Goal: Transaction & Acquisition: Book appointment/travel/reservation

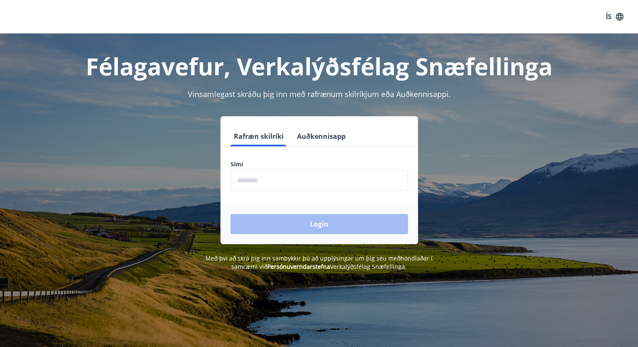
click at [285, 182] on input "phone" at bounding box center [319, 180] width 177 height 21
type input "********"
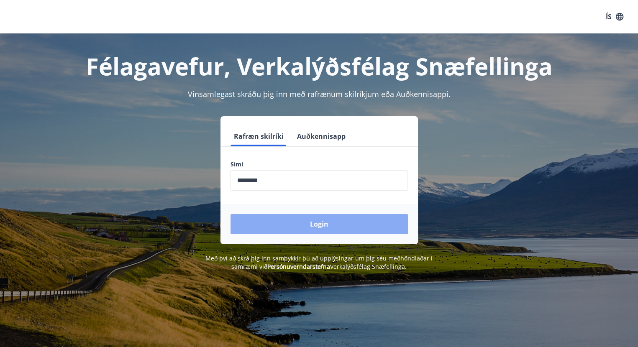
click at [325, 223] on button "Login" at bounding box center [319, 224] width 177 height 20
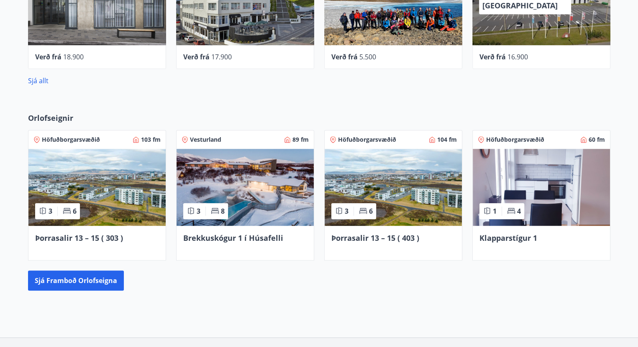
scroll to position [666, 0]
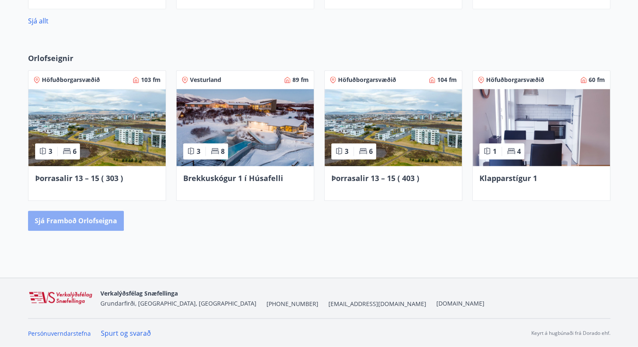
click at [72, 215] on button "Sjá framboð orlofseigna" at bounding box center [76, 221] width 96 height 20
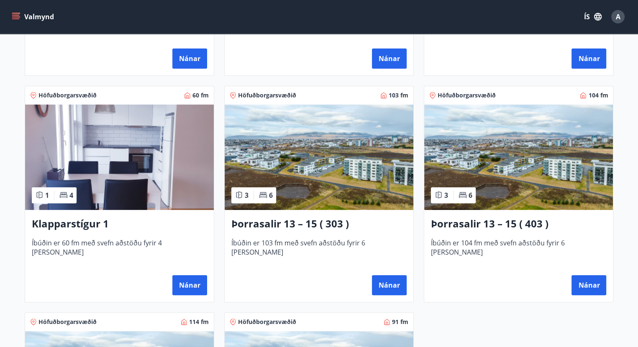
scroll to position [335, 0]
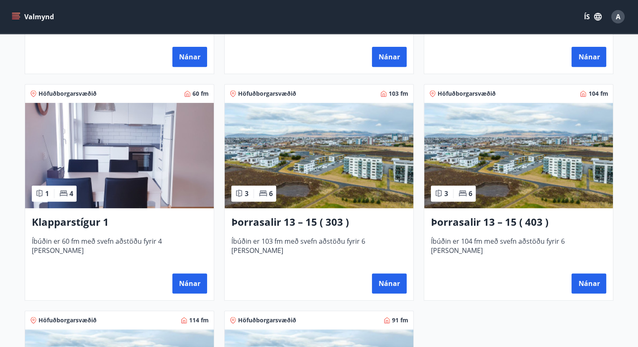
click at [139, 144] on img at bounding box center [119, 155] width 189 height 105
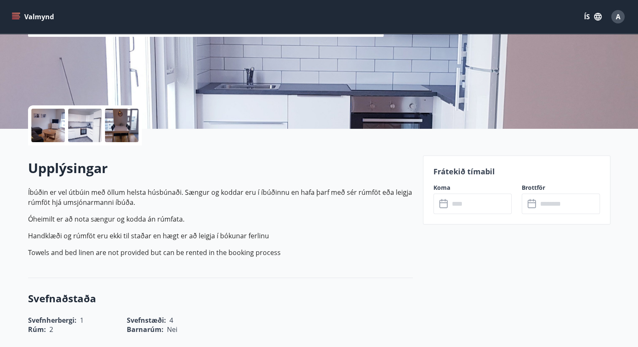
scroll to position [126, 0]
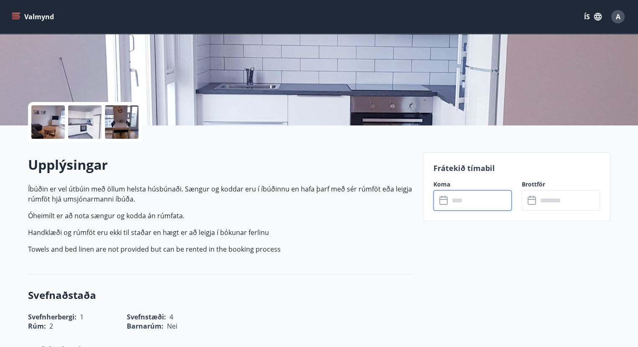
click at [466, 200] on input "text" at bounding box center [480, 200] width 62 height 21
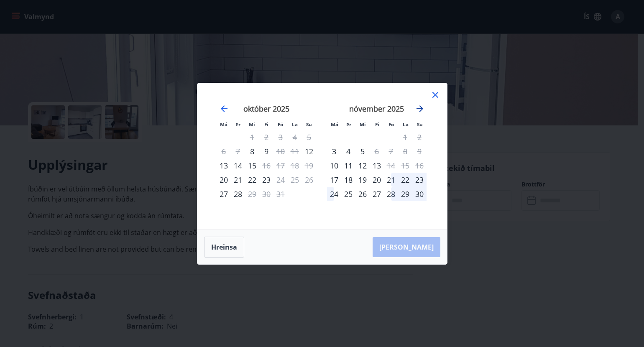
click at [422, 105] on icon "Move forward to switch to the next month." at bounding box center [420, 109] width 10 height 10
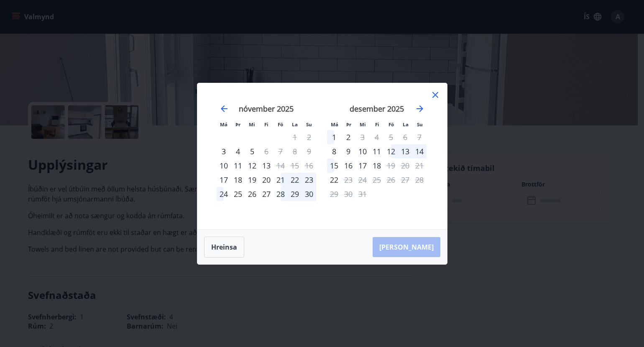
click at [437, 92] on icon at bounding box center [436, 95] width 10 height 10
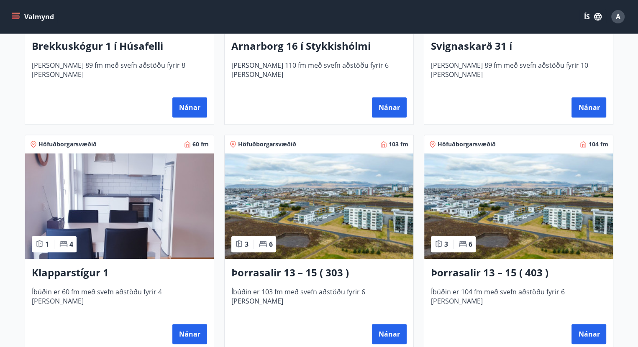
scroll to position [293, 0]
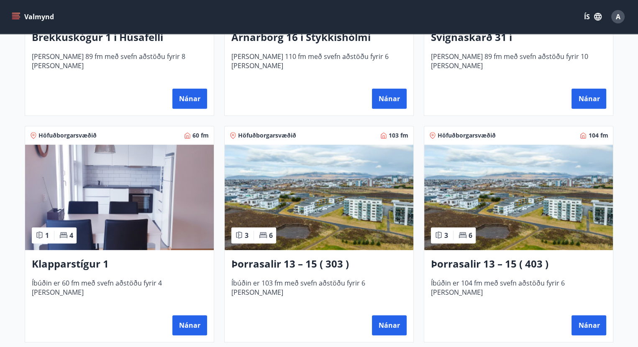
click at [320, 205] on img at bounding box center [319, 197] width 189 height 105
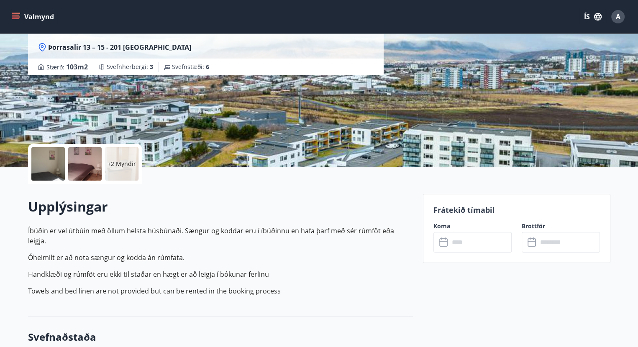
scroll to position [42, 0]
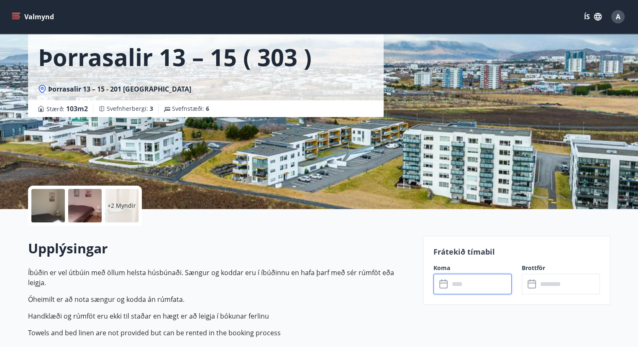
click at [457, 284] on input "text" at bounding box center [480, 284] width 62 height 21
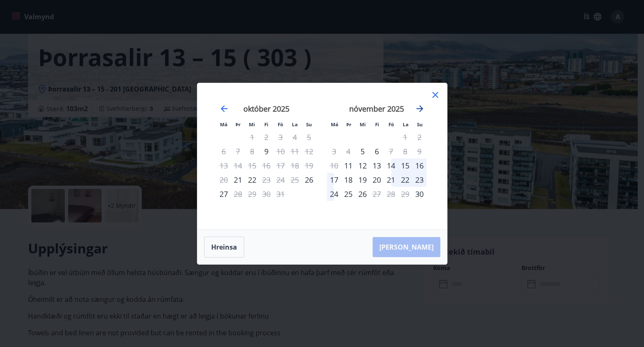
click at [422, 108] on icon "Move forward to switch to the next month." at bounding box center [420, 108] width 7 height 7
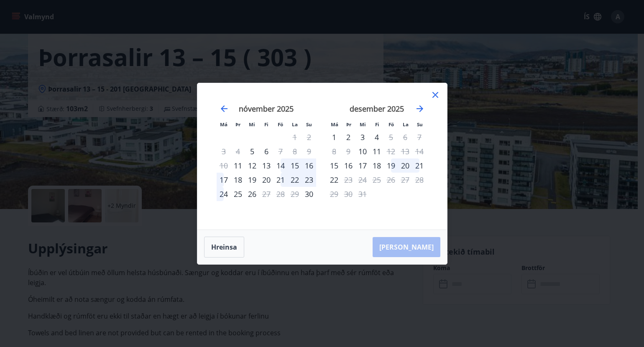
click at [432, 91] on icon at bounding box center [436, 95] width 10 height 10
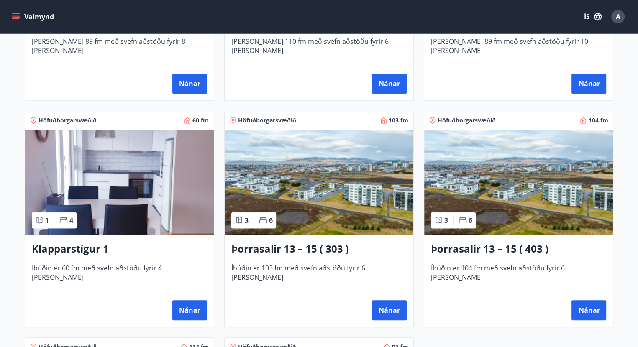
scroll to position [335, 0]
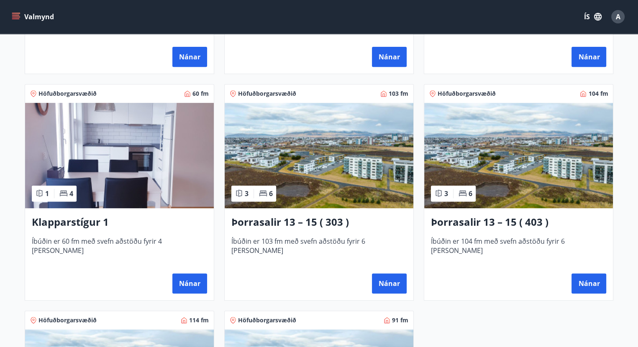
click at [527, 157] on img at bounding box center [518, 155] width 189 height 105
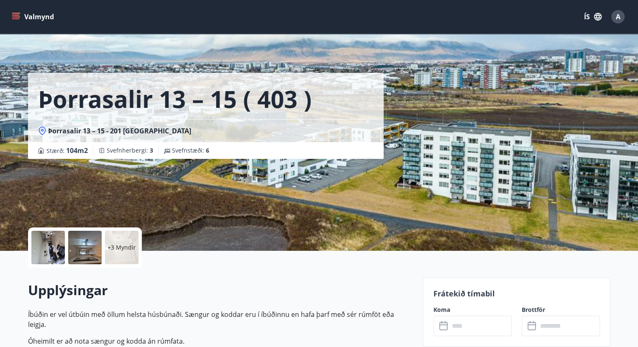
scroll to position [42, 0]
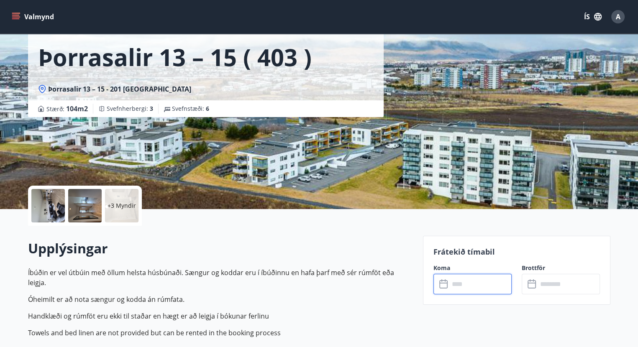
click at [475, 282] on input "text" at bounding box center [480, 284] width 62 height 21
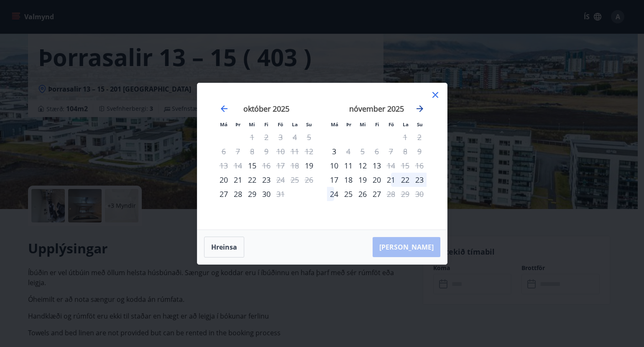
click at [423, 108] on icon "Move forward to switch to the next month." at bounding box center [420, 109] width 10 height 10
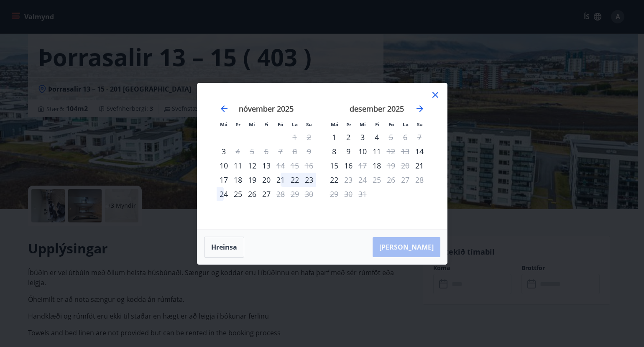
click at [435, 91] on icon at bounding box center [436, 95] width 10 height 10
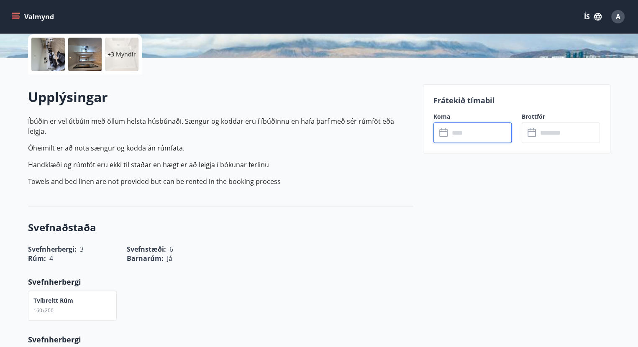
scroll to position [84, 0]
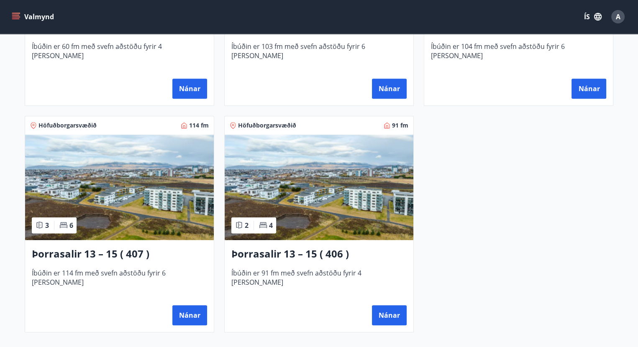
scroll to position [544, 0]
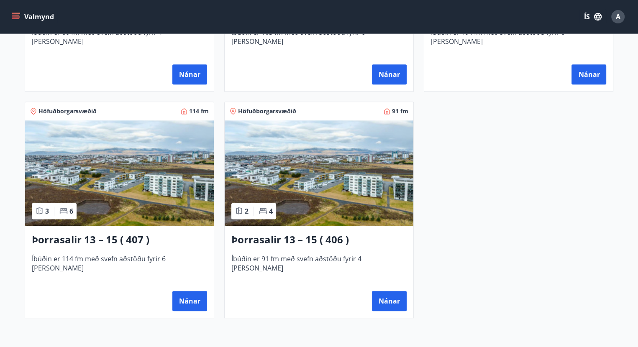
click at [101, 177] on img at bounding box center [119, 173] width 189 height 105
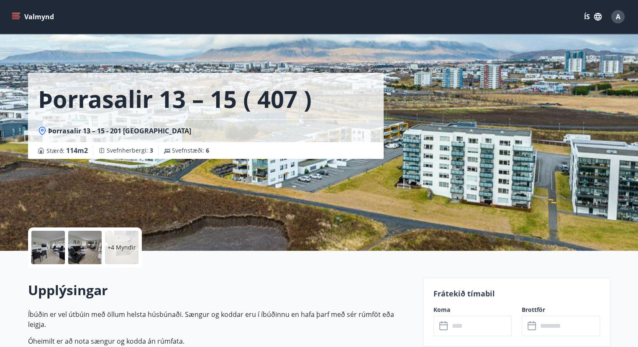
click at [480, 329] on input "text" at bounding box center [480, 326] width 62 height 21
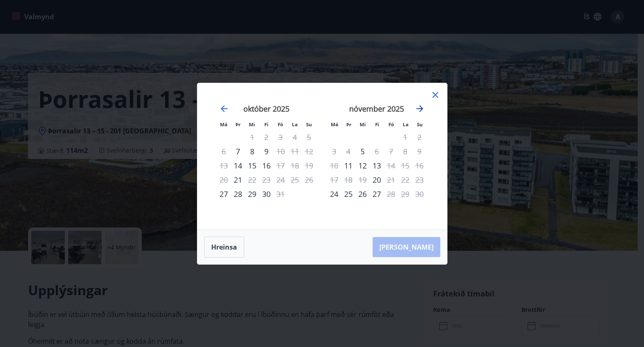
click at [420, 108] on icon "Move forward to switch to the next month." at bounding box center [420, 109] width 10 height 10
click at [405, 136] on div "6" at bounding box center [405, 137] width 14 height 14
click at [438, 93] on icon at bounding box center [436, 95] width 10 height 10
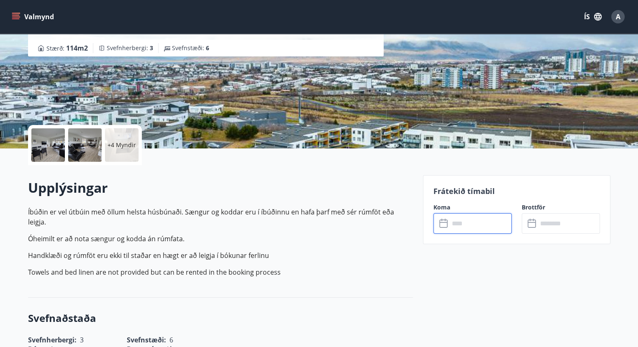
scroll to position [42, 0]
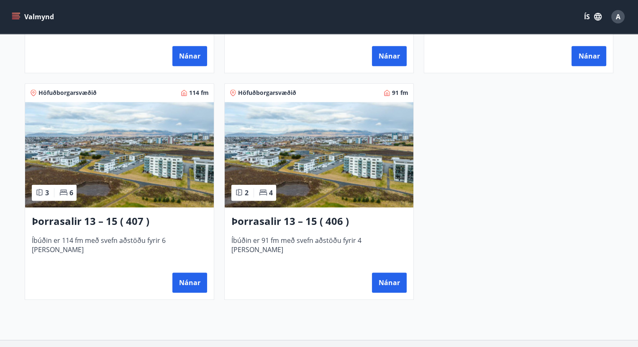
scroll to position [586, 0]
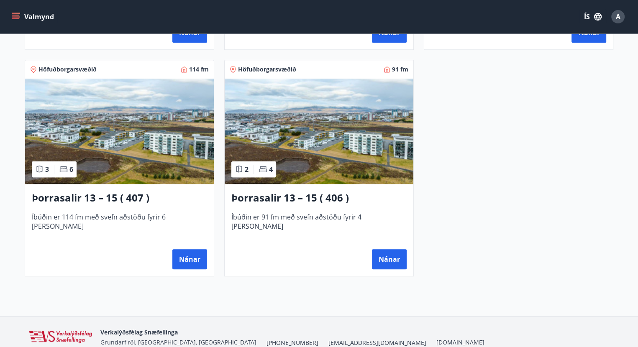
click at [333, 143] on img at bounding box center [319, 131] width 189 height 105
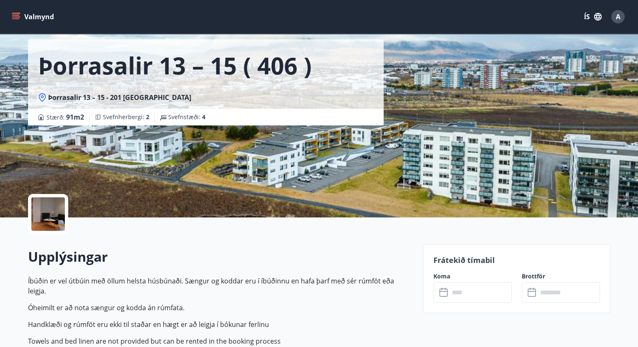
scroll to position [126, 0]
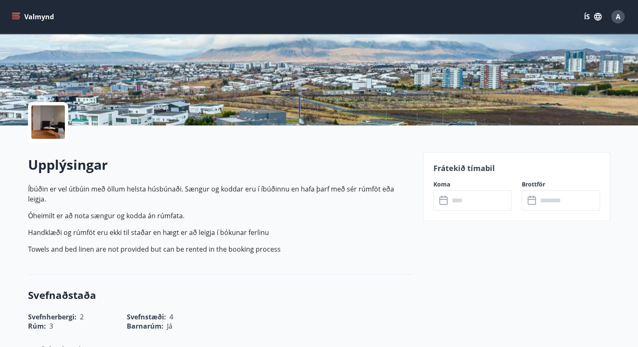
click at [478, 200] on input "text" at bounding box center [480, 200] width 62 height 21
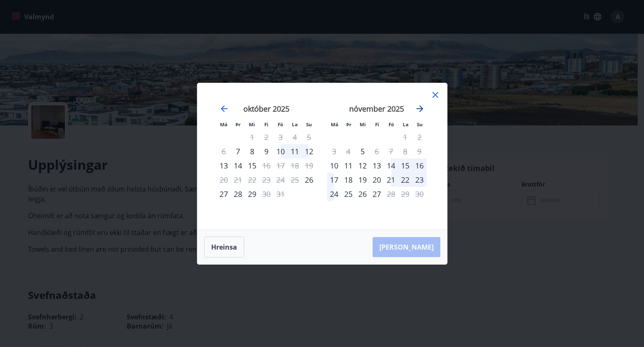
click at [421, 106] on icon "Move forward to switch to the next month." at bounding box center [420, 109] width 10 height 10
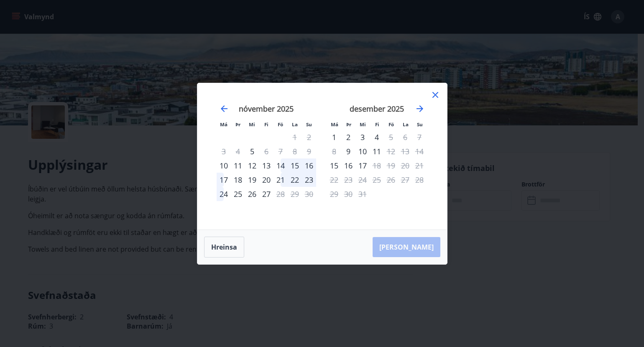
click at [436, 92] on icon at bounding box center [436, 95] width 10 height 10
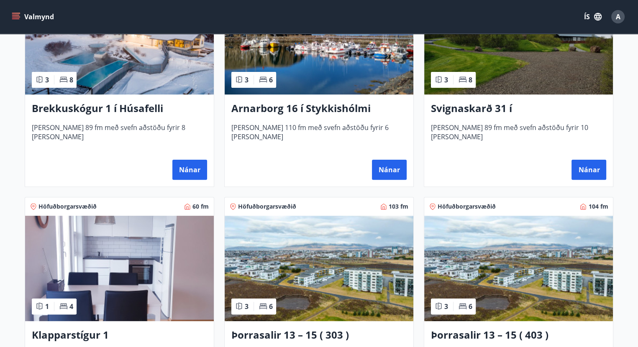
scroll to position [377, 0]
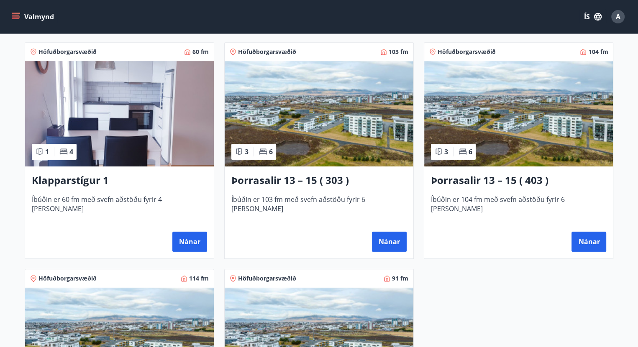
click at [87, 113] on img at bounding box center [119, 113] width 189 height 105
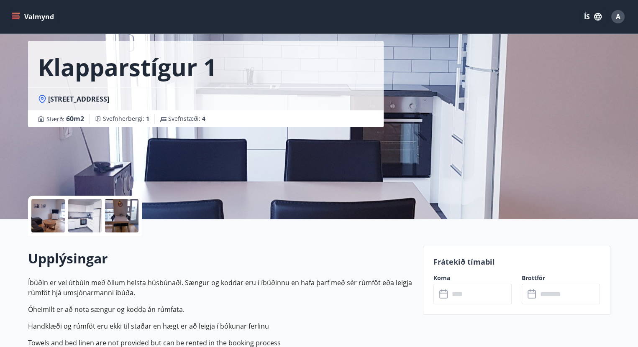
scroll to position [126, 0]
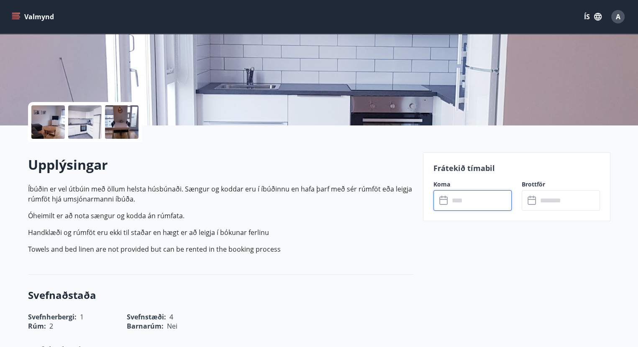
click at [481, 199] on input "text" at bounding box center [480, 200] width 62 height 21
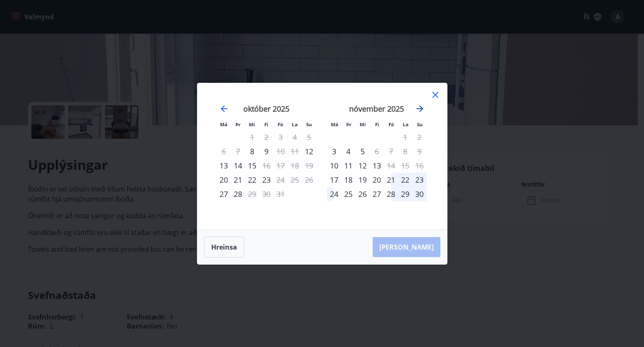
click at [416, 108] on icon "Move forward to switch to the next month." at bounding box center [420, 109] width 10 height 10
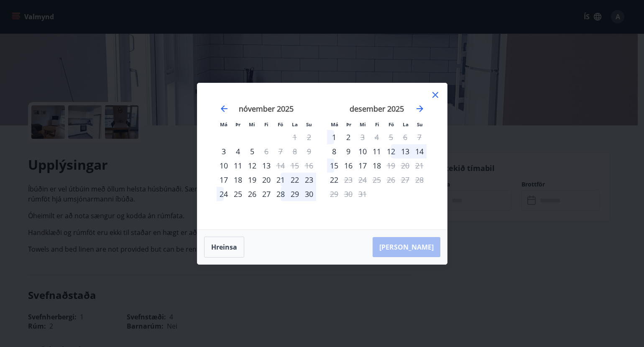
click at [437, 92] on icon at bounding box center [436, 95] width 6 height 6
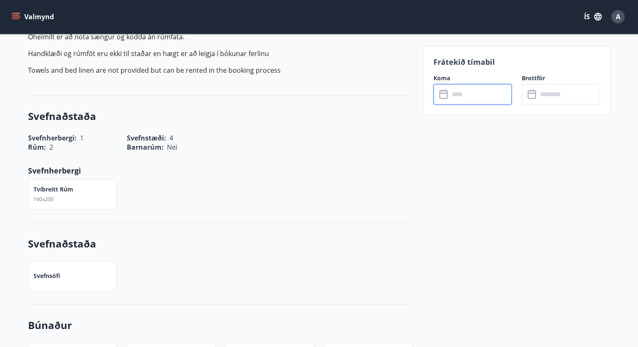
scroll to position [209, 0]
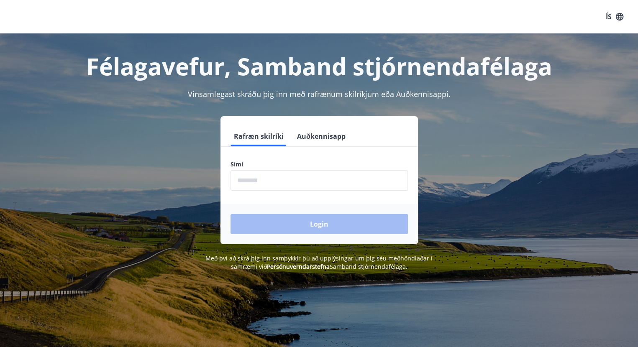
click at [305, 181] on input "phone" at bounding box center [319, 180] width 177 height 21
type input "********"
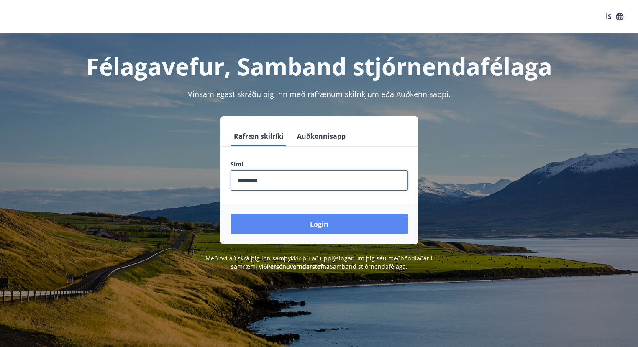
click at [299, 219] on button "Login" at bounding box center [319, 224] width 177 height 20
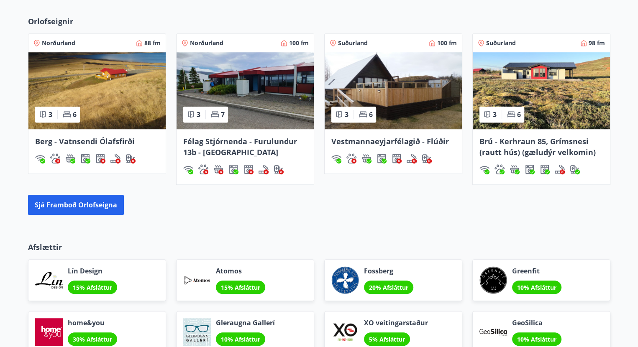
scroll to position [535, 0]
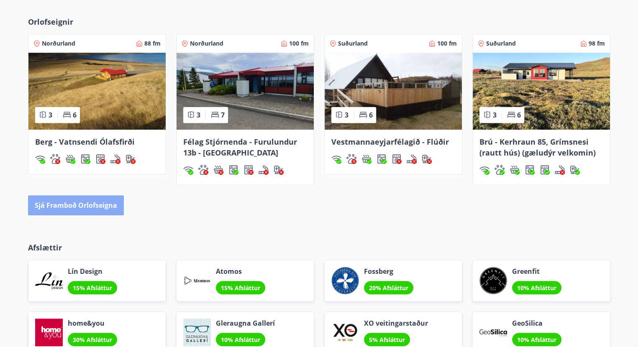
click at [81, 200] on button "Sjá framboð orlofseigna" at bounding box center [76, 205] width 96 height 20
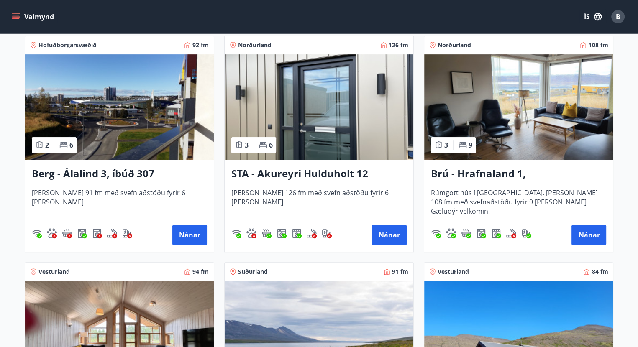
scroll to position [377, 0]
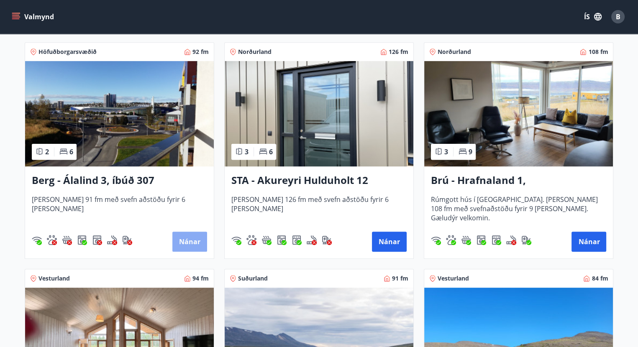
click at [189, 241] on button "Nánar" at bounding box center [189, 242] width 35 height 20
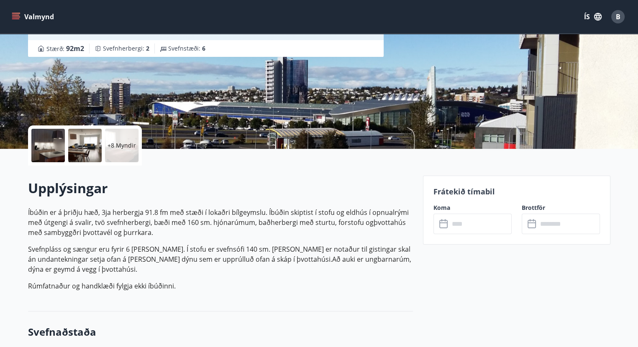
scroll to position [167, 0]
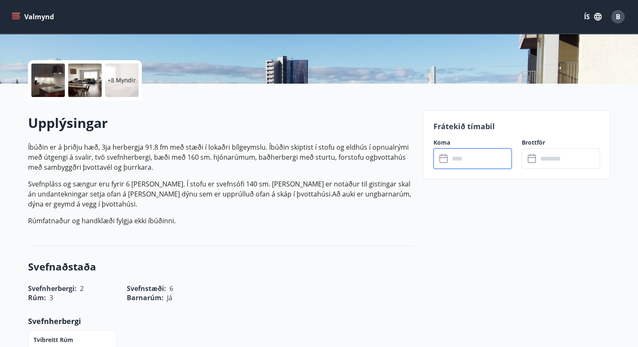
click at [460, 158] on input "text" at bounding box center [480, 159] width 62 height 21
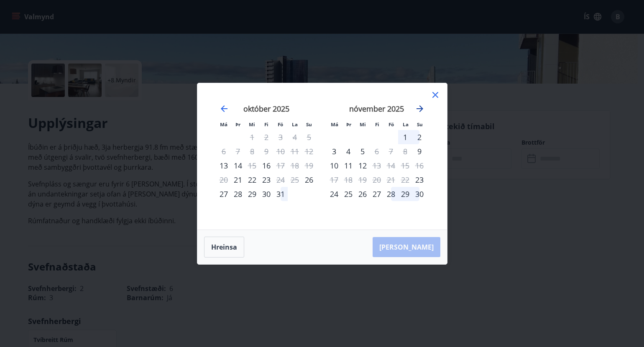
click at [419, 108] on icon "Move forward to switch to the next month." at bounding box center [420, 109] width 10 height 10
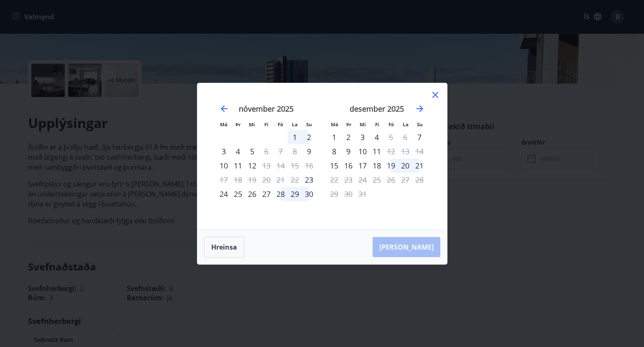
click at [432, 94] on icon at bounding box center [436, 95] width 10 height 10
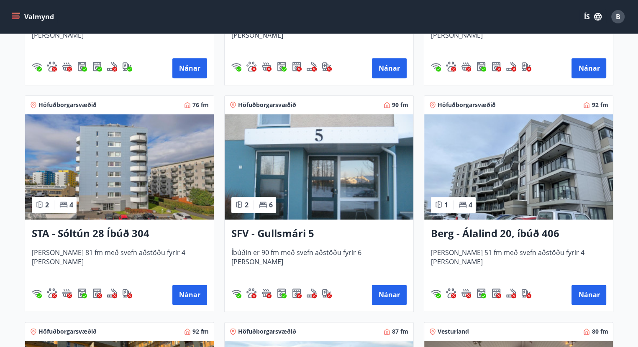
scroll to position [1004, 0]
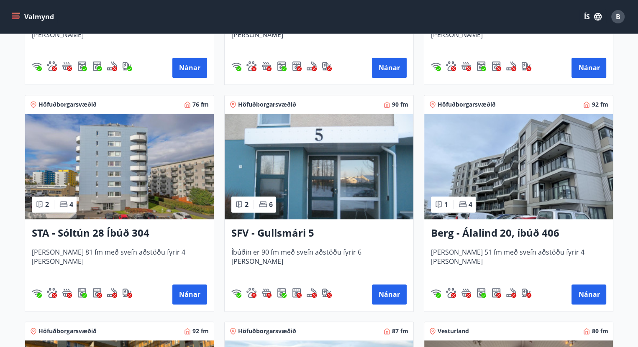
click at [334, 187] on img at bounding box center [319, 166] width 189 height 105
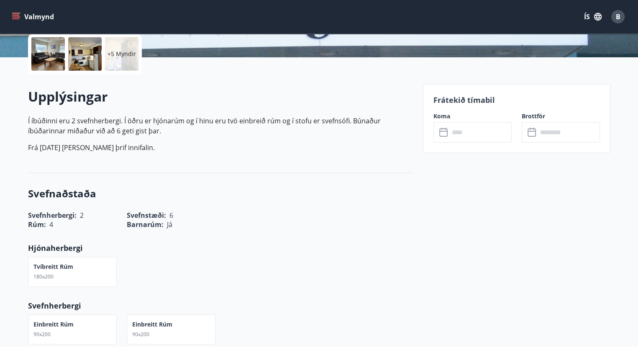
scroll to position [84, 0]
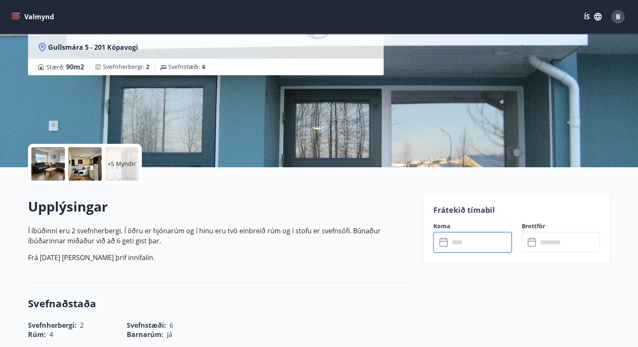
click at [459, 241] on input "text" at bounding box center [480, 242] width 62 height 21
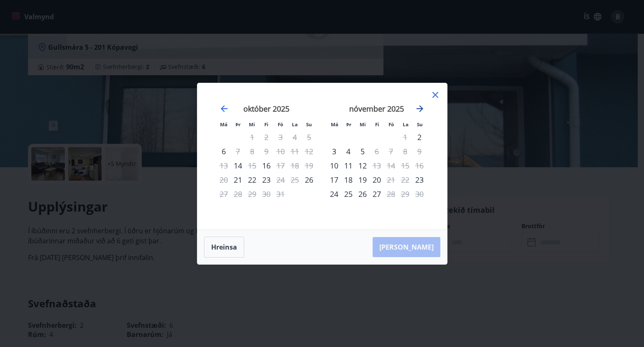
click at [421, 108] on icon "Move forward to switch to the next month." at bounding box center [420, 109] width 10 height 10
click at [435, 91] on icon at bounding box center [436, 95] width 10 height 10
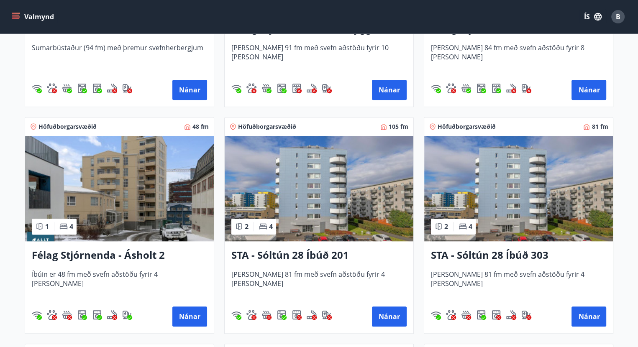
scroll to position [795, 0]
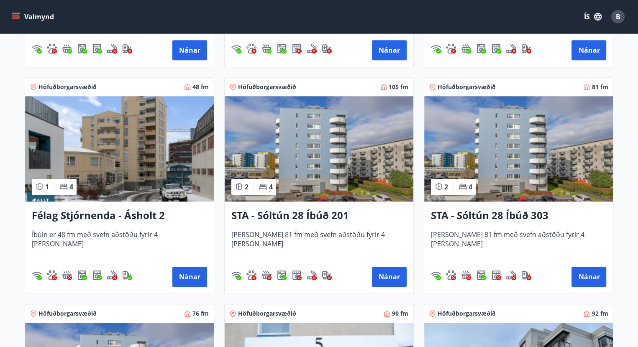
click at [135, 159] on img at bounding box center [119, 148] width 189 height 105
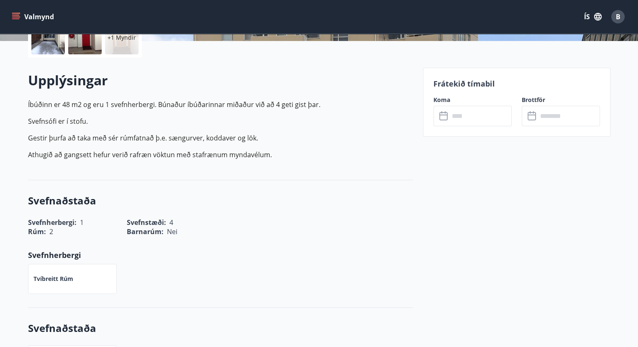
scroll to position [167, 0]
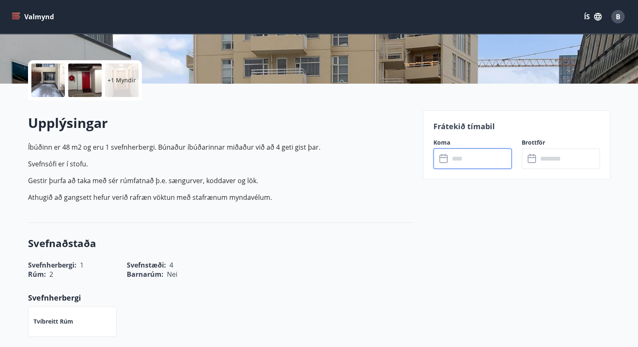
click at [462, 156] on input "text" at bounding box center [480, 159] width 62 height 21
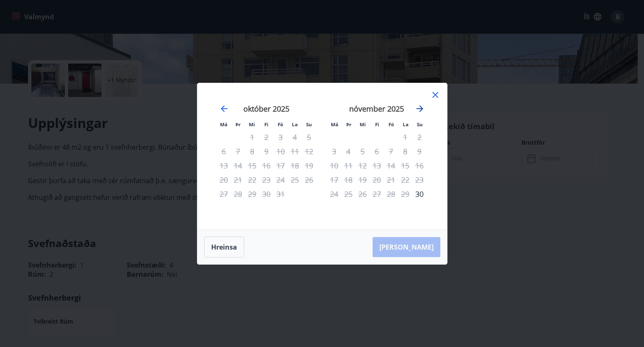
click at [420, 108] on icon "Move forward to switch to the next month." at bounding box center [420, 109] width 10 height 10
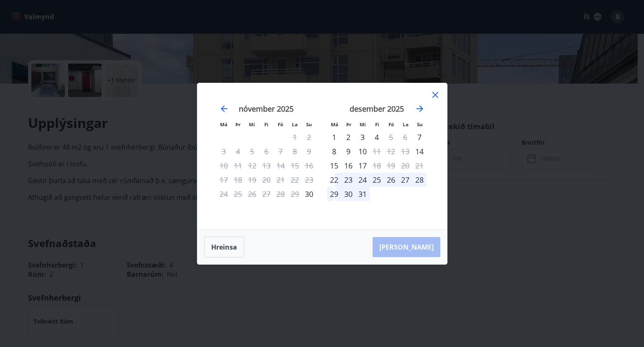
click at [434, 90] on icon at bounding box center [436, 95] width 10 height 10
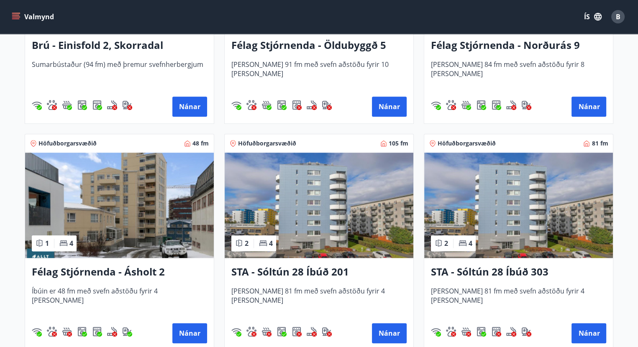
scroll to position [795, 0]
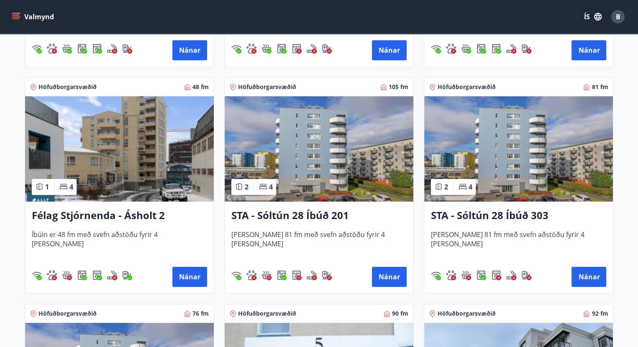
click at [305, 159] on img at bounding box center [319, 148] width 189 height 105
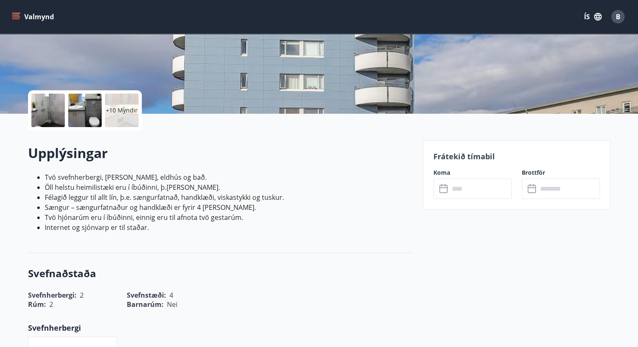
scroll to position [126, 0]
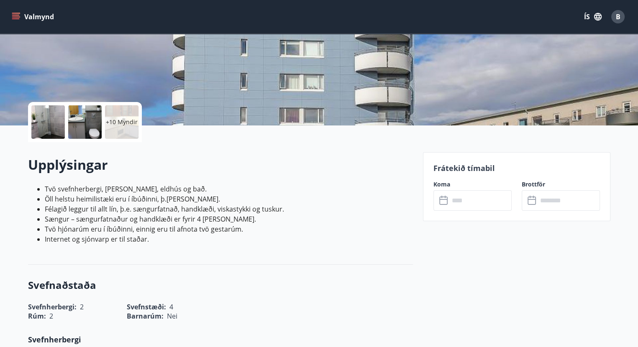
click at [463, 197] on input "text" at bounding box center [480, 200] width 62 height 21
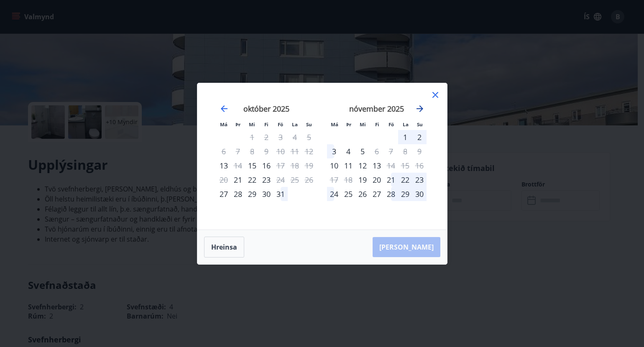
click at [417, 105] on icon "Move forward to switch to the next month." at bounding box center [420, 109] width 10 height 10
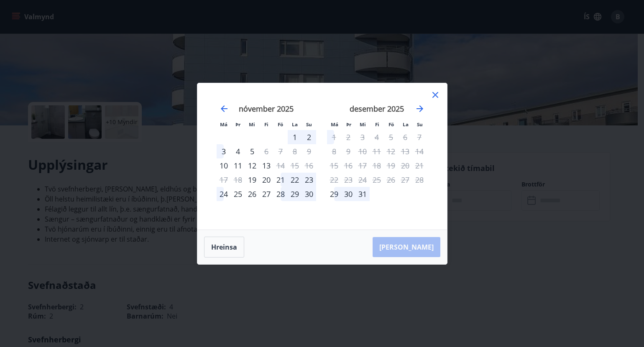
click at [434, 96] on icon at bounding box center [436, 95] width 6 height 6
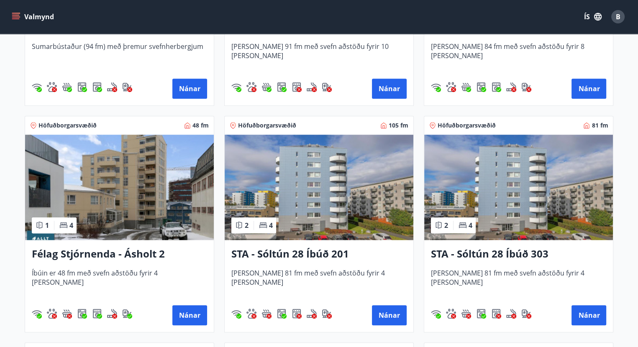
scroll to position [753, 0]
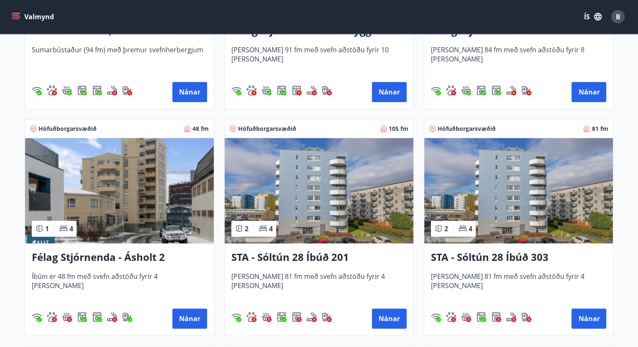
click at [503, 204] on img at bounding box center [518, 190] width 189 height 105
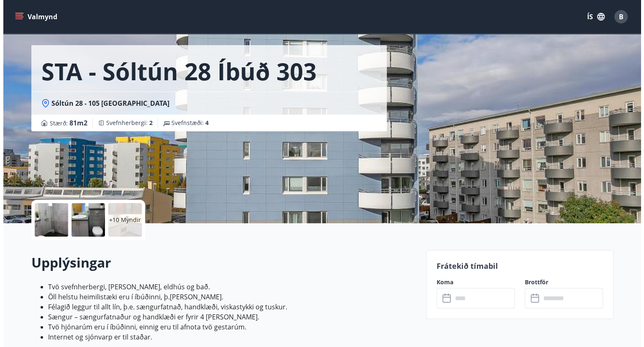
scroll to position [42, 0]
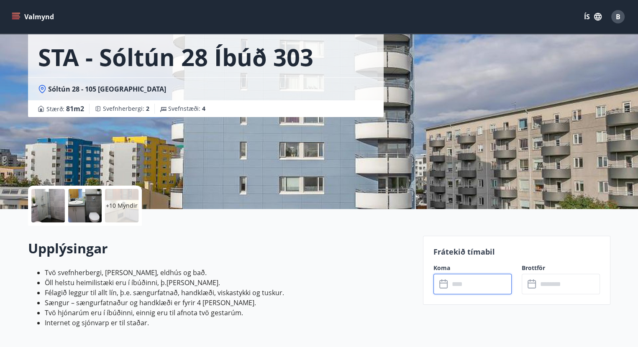
click at [457, 284] on input "text" at bounding box center [480, 284] width 62 height 21
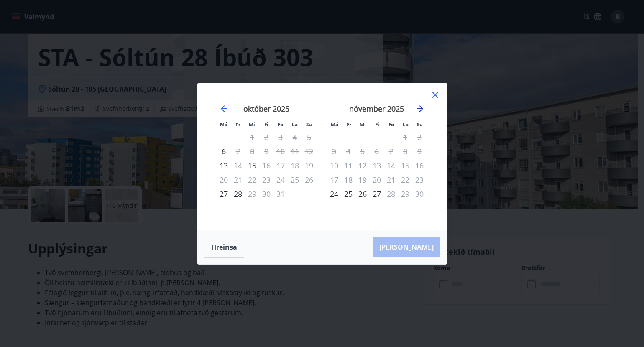
click at [418, 108] on icon "Move forward to switch to the next month." at bounding box center [420, 109] width 10 height 10
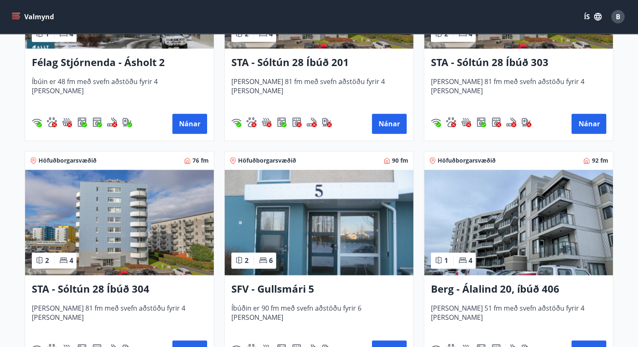
scroll to position [962, 0]
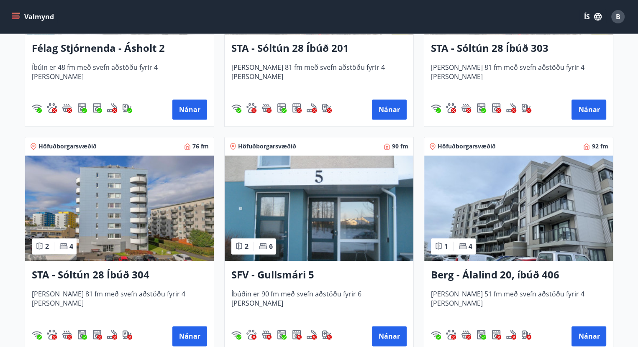
click at [132, 213] on img at bounding box center [119, 208] width 189 height 105
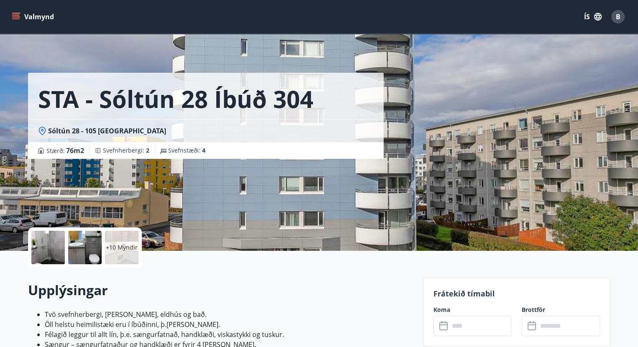
click at [473, 328] on input "text" at bounding box center [480, 326] width 62 height 21
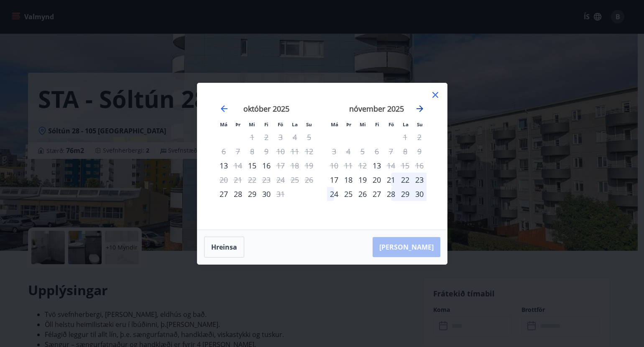
click at [415, 106] on icon "Move forward to switch to the next month." at bounding box center [420, 109] width 10 height 10
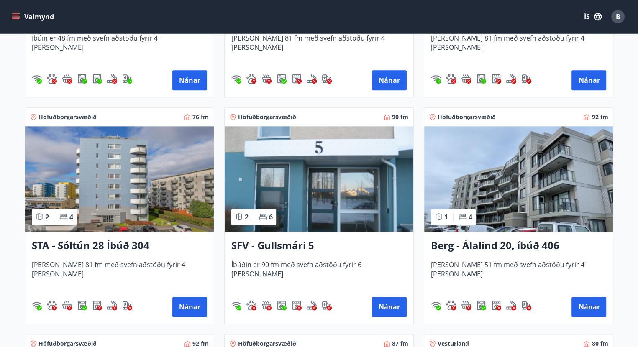
scroll to position [1004, 0]
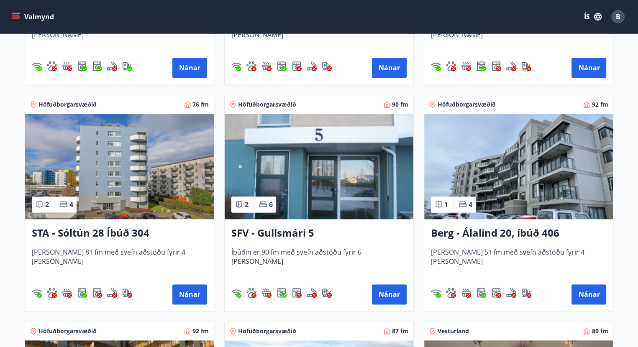
click at [519, 171] on img at bounding box center [518, 166] width 189 height 105
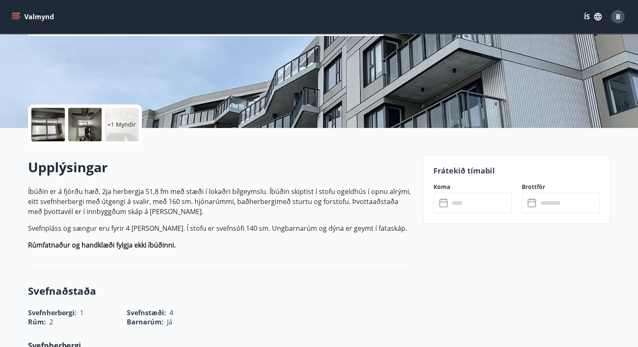
scroll to position [126, 0]
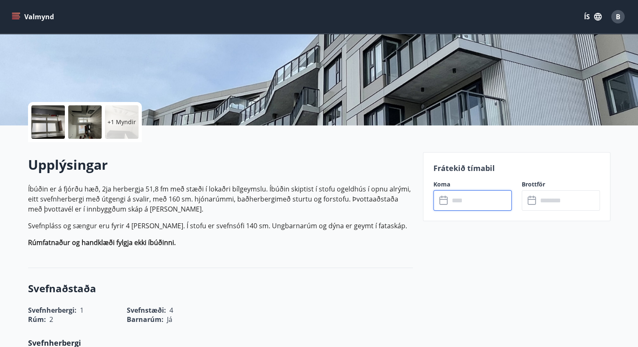
click at [477, 200] on input "text" at bounding box center [480, 200] width 62 height 21
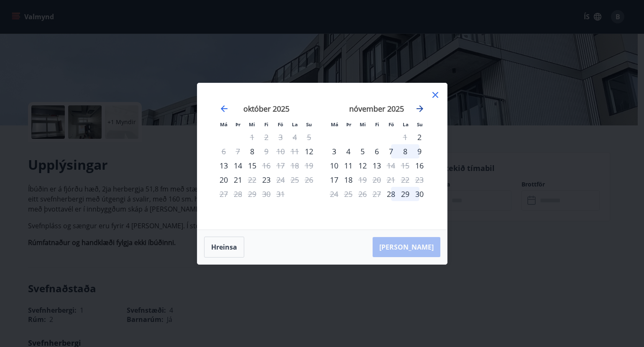
click at [420, 106] on icon "Move forward to switch to the next month." at bounding box center [420, 108] width 7 height 7
click at [435, 88] on div "Má Þr Mi Fi Fö La Su Má Þr Mi Fi Fö La Su október 2025 1 2 3 4 5 6 7 8 9 10 11 …" at bounding box center [322, 156] width 250 height 146
click at [433, 92] on icon at bounding box center [436, 95] width 10 height 10
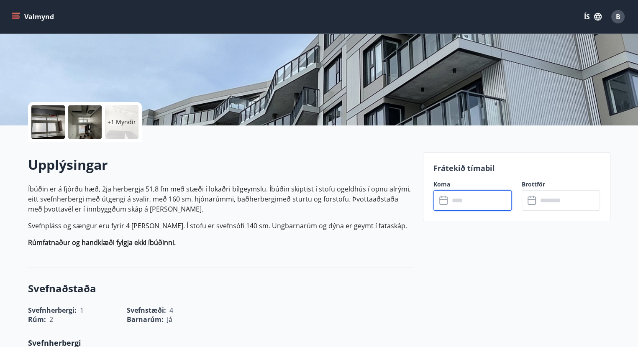
click at [470, 204] on input "text" at bounding box center [480, 200] width 62 height 21
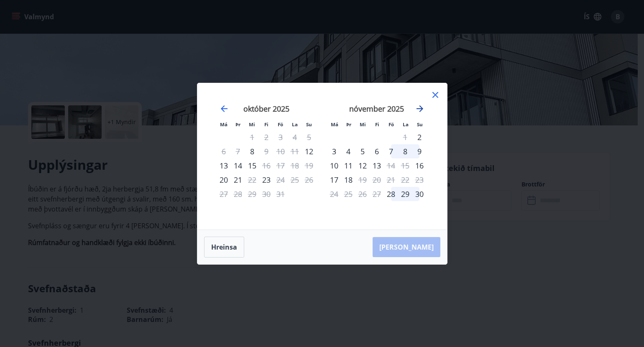
click at [421, 106] on icon "Move forward to switch to the next month." at bounding box center [420, 109] width 10 height 10
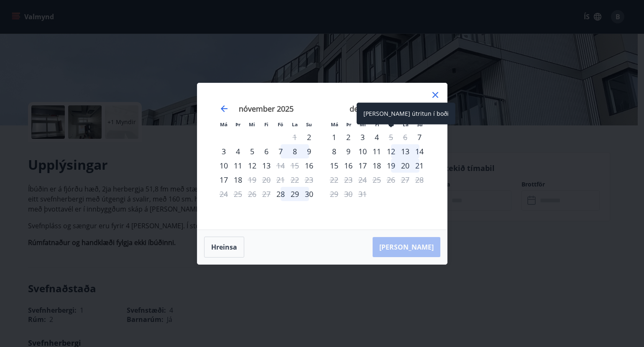
click at [392, 138] on div "5" at bounding box center [391, 137] width 14 height 14
click at [434, 92] on icon at bounding box center [436, 95] width 10 height 10
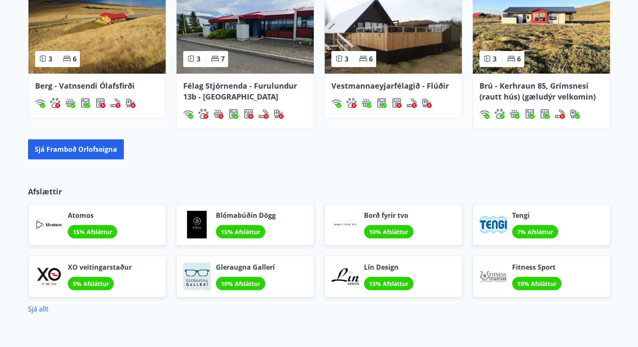
scroll to position [577, 0]
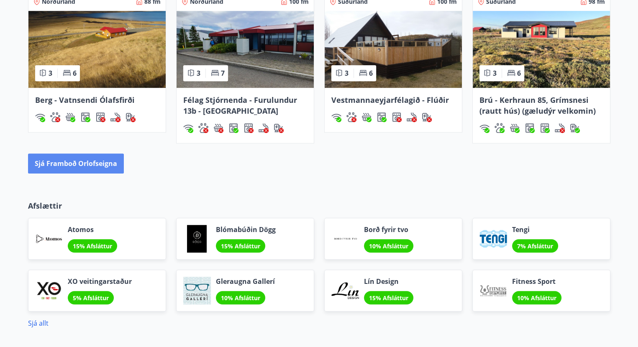
click at [59, 163] on button "Sjá framboð orlofseigna" at bounding box center [76, 164] width 96 height 20
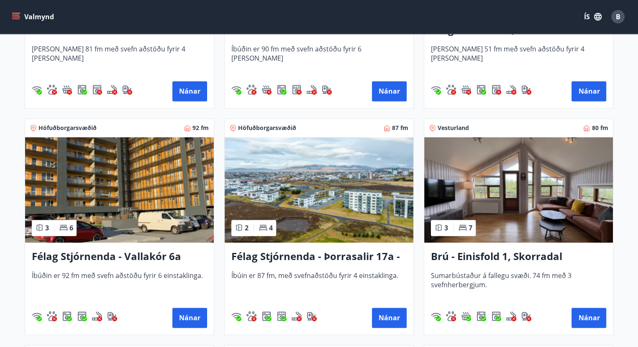
scroll to position [1255, 0]
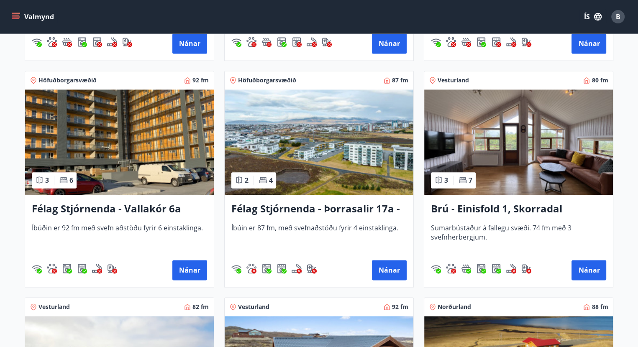
click at [346, 156] on img at bounding box center [319, 142] width 189 height 105
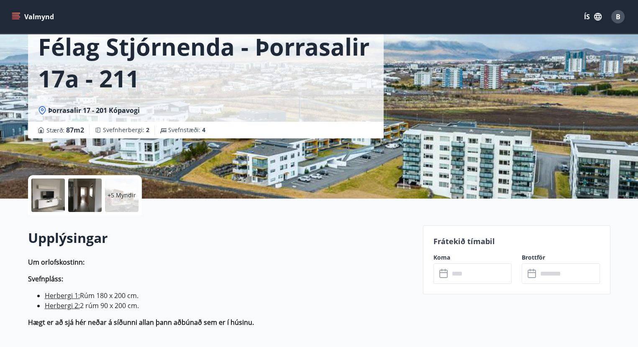
scroll to position [84, 0]
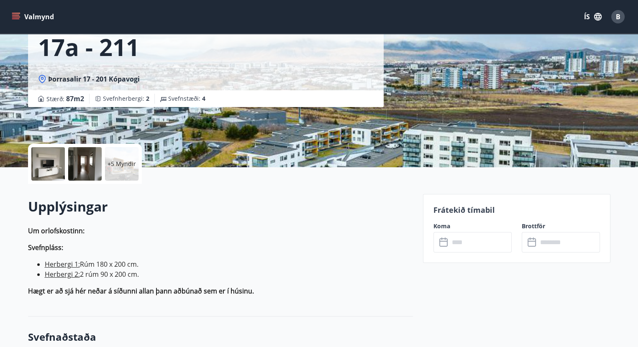
click at [470, 242] on input "text" at bounding box center [480, 242] width 62 height 21
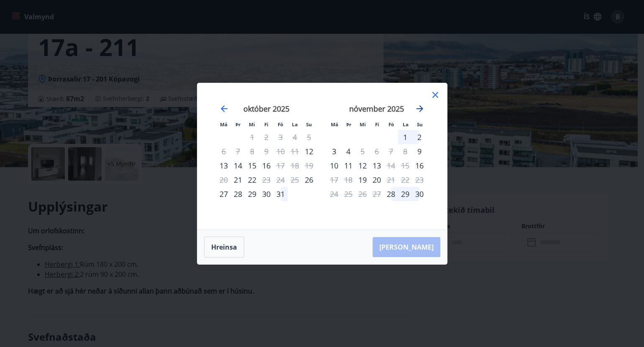
click at [422, 109] on icon "Move forward to switch to the next month." at bounding box center [420, 108] width 7 height 7
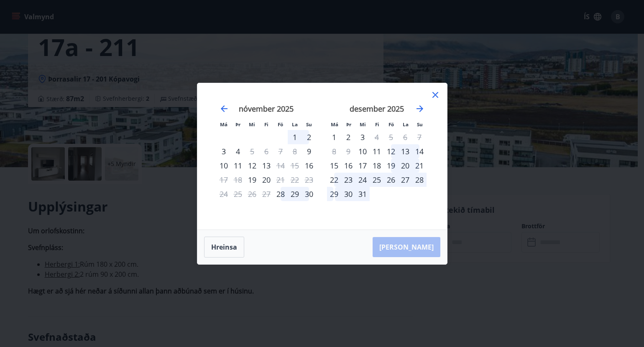
click at [436, 90] on icon at bounding box center [436, 95] width 10 height 10
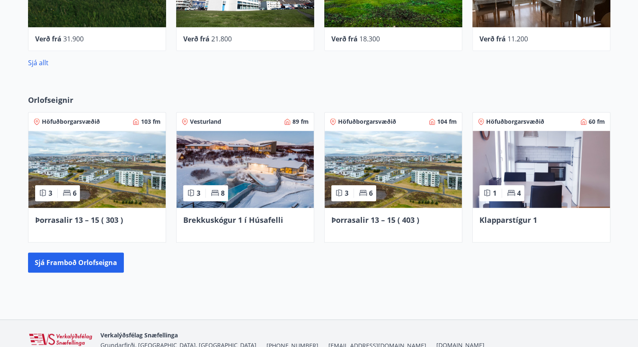
scroll to position [666, 0]
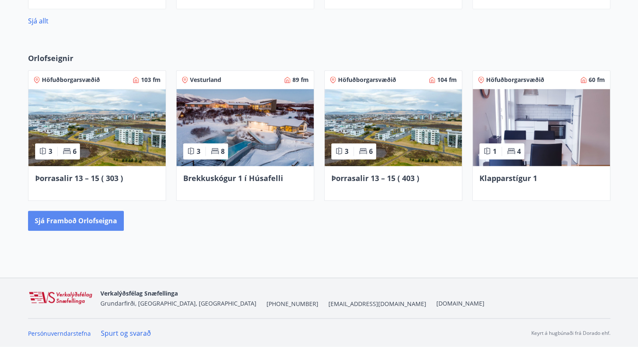
click at [73, 218] on button "Sjá framboð orlofseigna" at bounding box center [76, 221] width 96 height 20
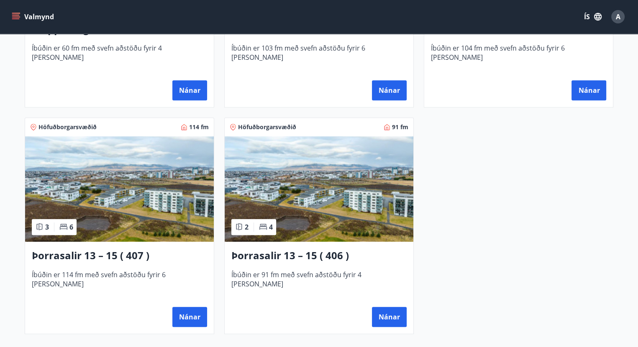
scroll to position [541, 0]
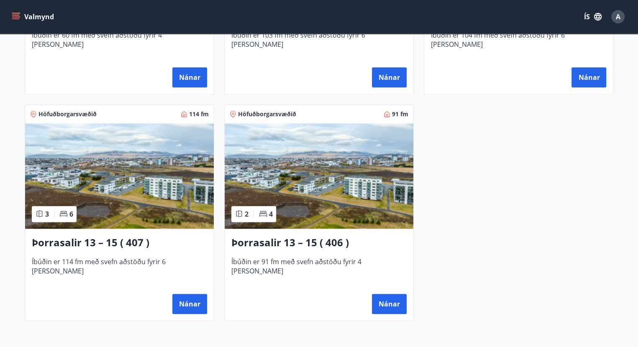
click at [328, 183] on img at bounding box center [319, 175] width 189 height 105
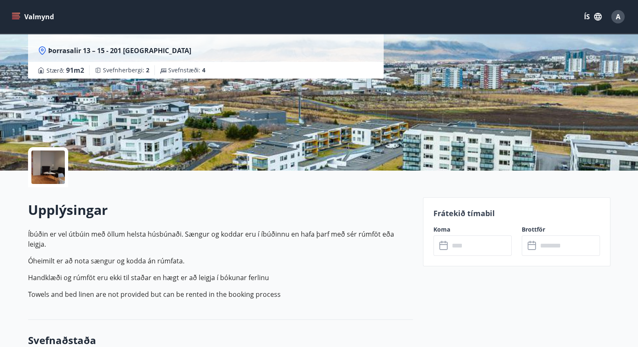
scroll to position [84, 0]
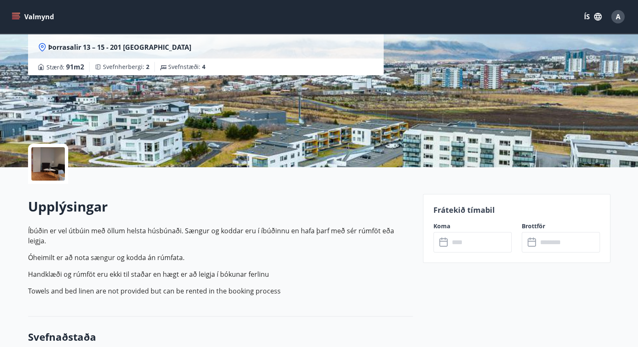
click at [474, 239] on input "text" at bounding box center [480, 242] width 62 height 21
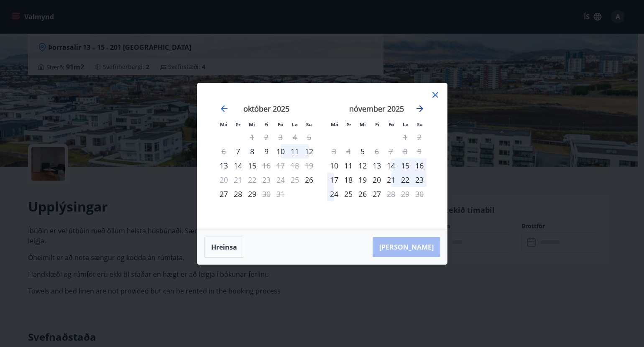
click at [420, 106] on icon "Move forward to switch to the next month." at bounding box center [420, 108] width 7 height 7
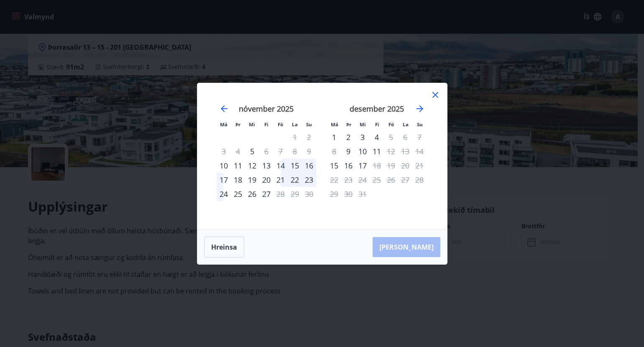
click at [435, 91] on icon at bounding box center [436, 95] width 10 height 10
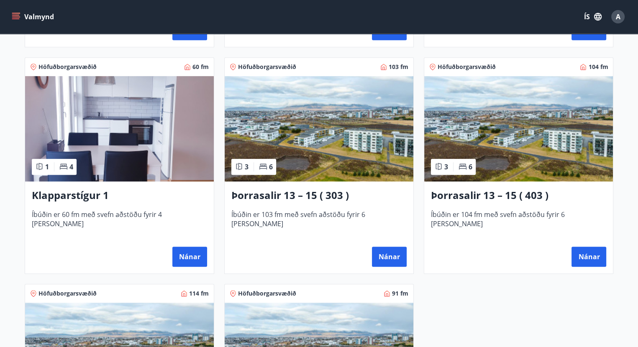
scroll to position [377, 0]
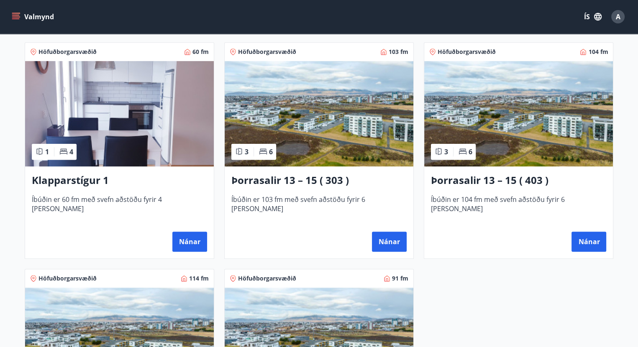
click at [292, 110] on img at bounding box center [319, 113] width 189 height 105
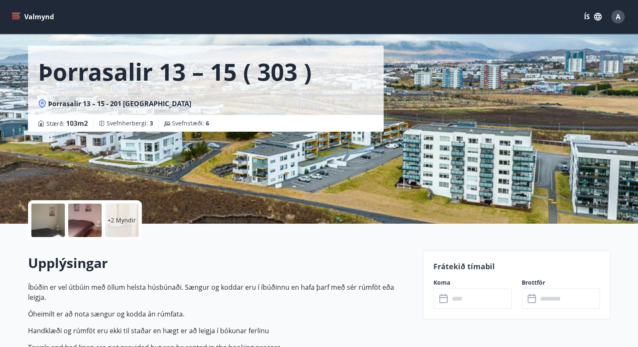
scroll to position [42, 0]
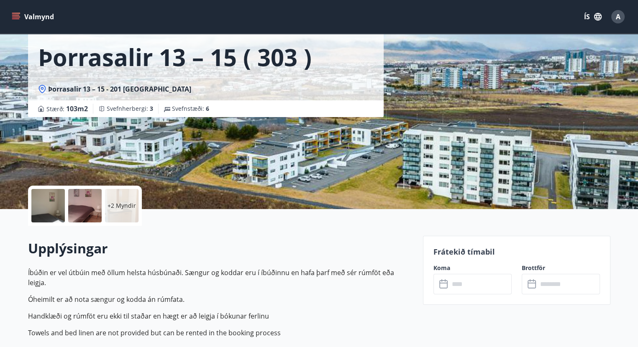
click at [459, 284] on input "text" at bounding box center [480, 284] width 62 height 21
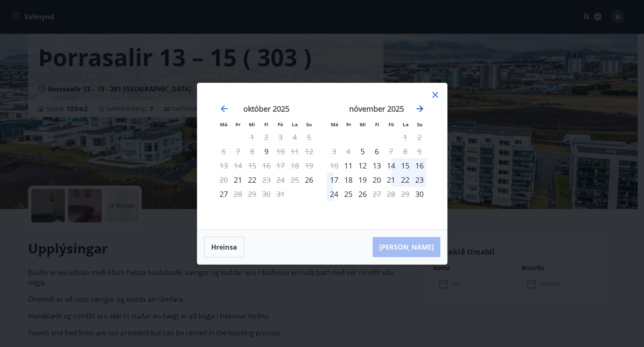
click at [420, 111] on icon "Move forward to switch to the next month." at bounding box center [420, 108] width 7 height 7
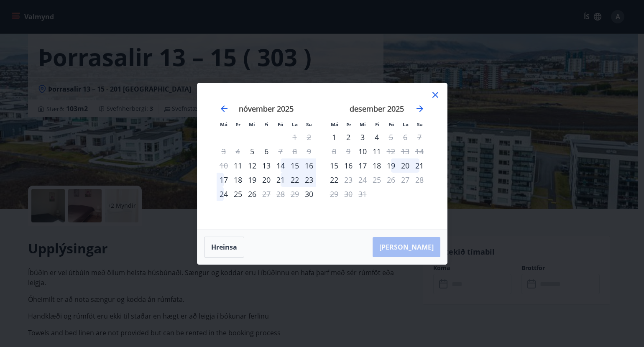
click at [390, 163] on div "19" at bounding box center [391, 166] width 14 height 14
click at [421, 162] on div "21" at bounding box center [420, 166] width 14 height 14
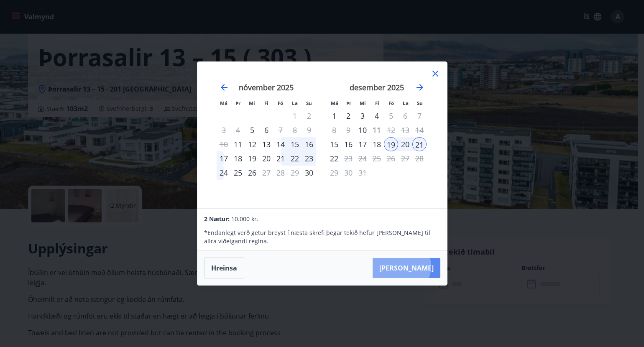
click at [427, 267] on button "Taka Frá" at bounding box center [407, 268] width 68 height 20
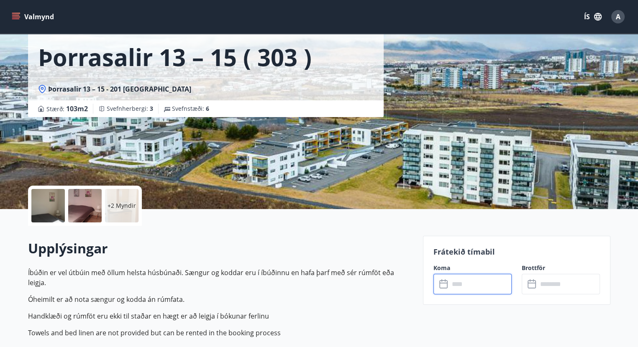
type input "******"
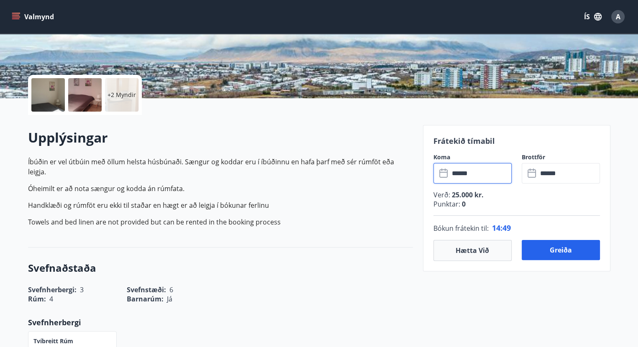
scroll to position [167, 0]
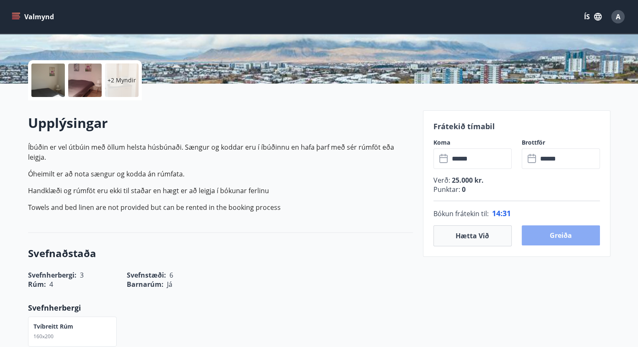
click at [567, 233] on button "Greiða" at bounding box center [561, 236] width 78 height 20
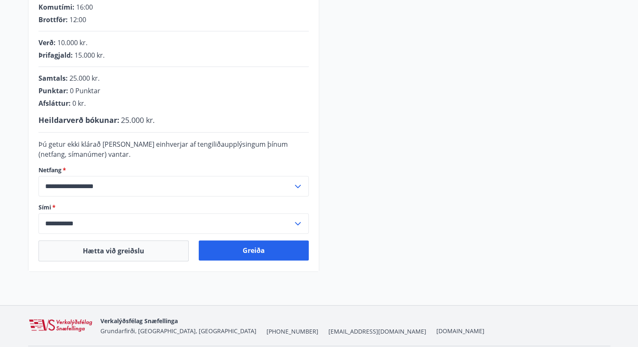
scroll to position [176, 0]
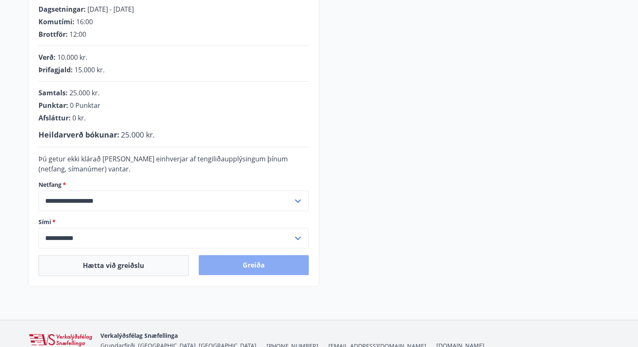
click at [254, 260] on button "Greiða" at bounding box center [254, 265] width 110 height 20
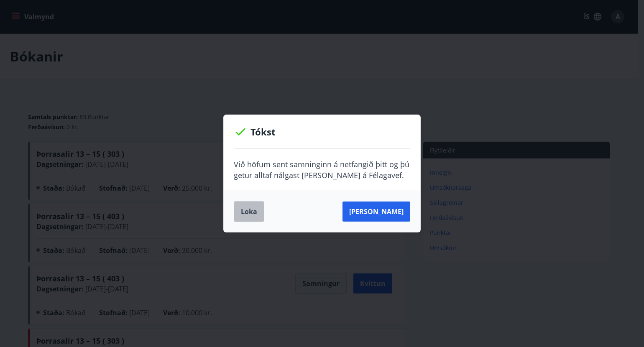
click at [253, 210] on button "Loka" at bounding box center [249, 211] width 31 height 21
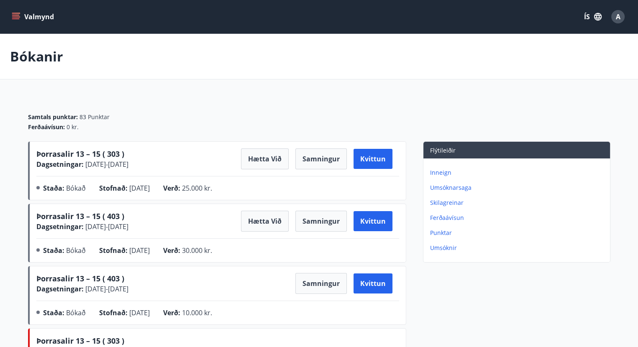
drag, startPoint x: 23, startPoint y: 0, endPoint x: 168, endPoint y: 51, distance: 152.8
click at [168, 51] on div "Bókanir" at bounding box center [319, 57] width 638 height 46
